Goal: Find specific page/section: Find specific page/section

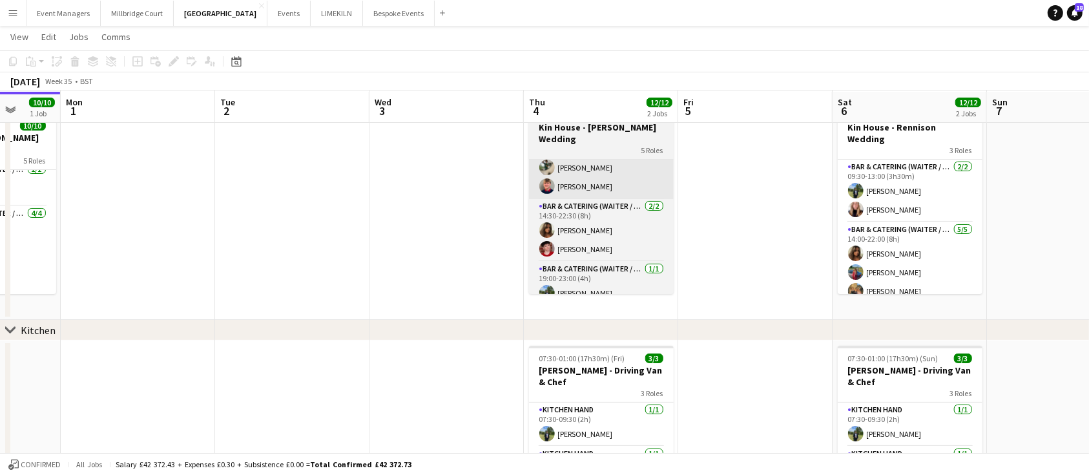
scroll to position [49, 0]
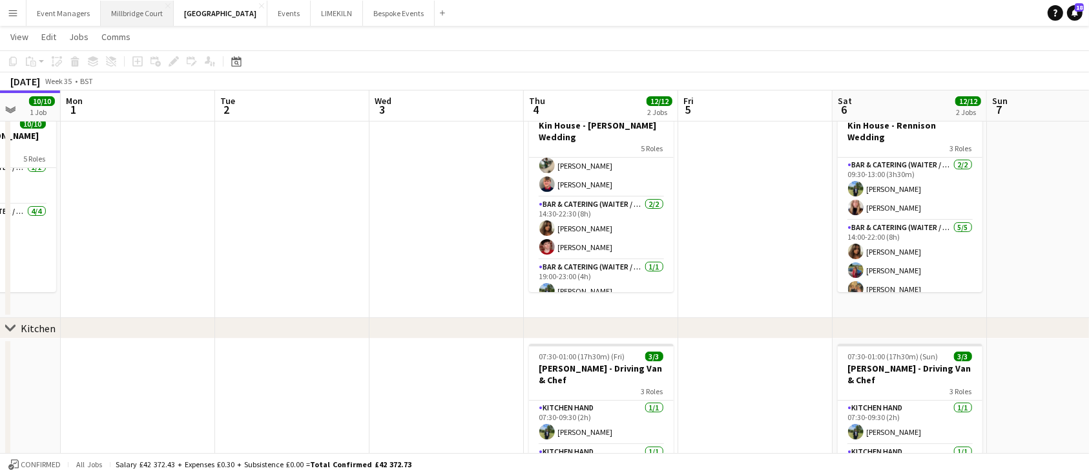
click at [116, 18] on button "[GEOGRAPHIC_DATA]" at bounding box center [137, 13] width 73 height 25
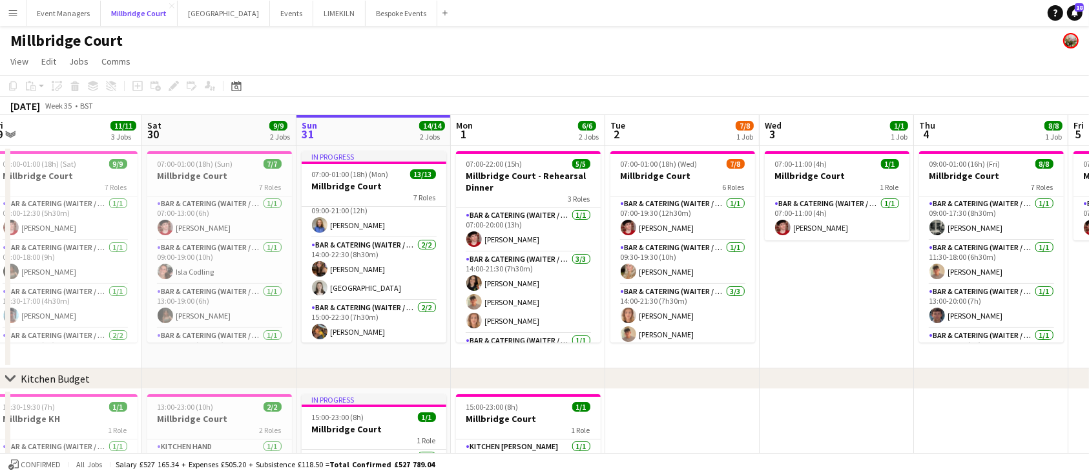
scroll to position [43, 0]
